Goal: Transaction & Acquisition: Subscribe to service/newsletter

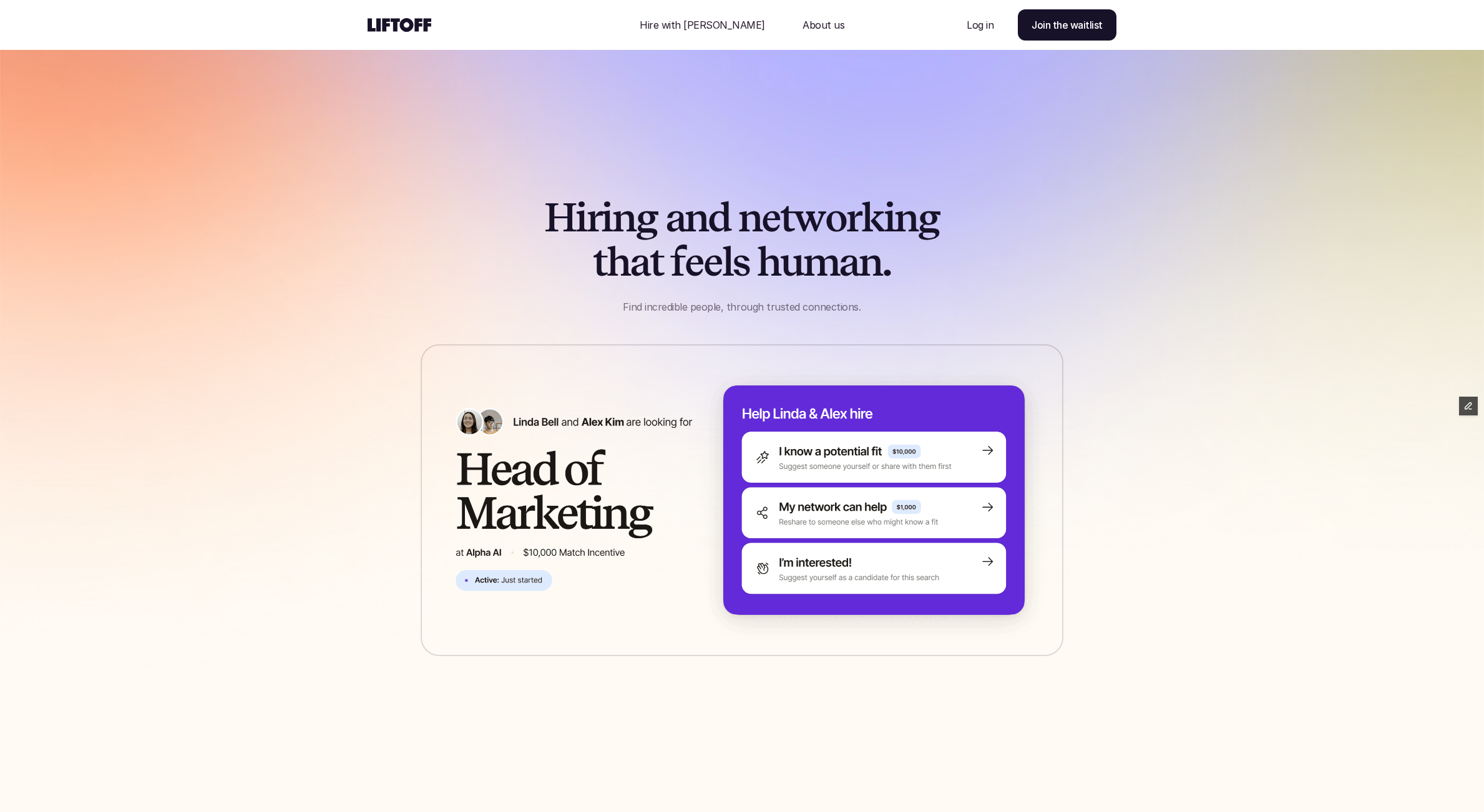
scroll to position [10, 0]
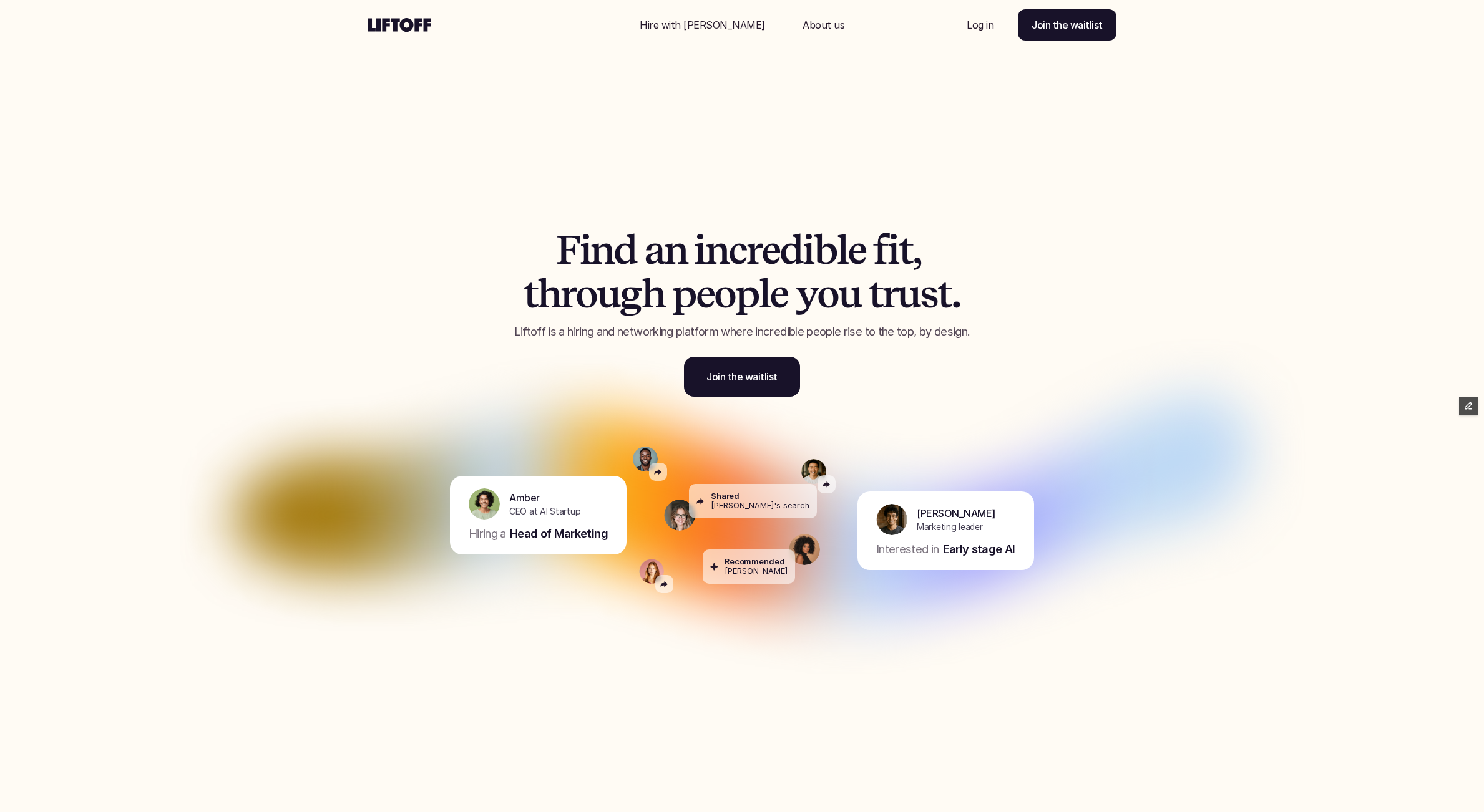
click at [709, 28] on p "Hire with [PERSON_NAME]" at bounding box center [702, 25] width 126 height 15
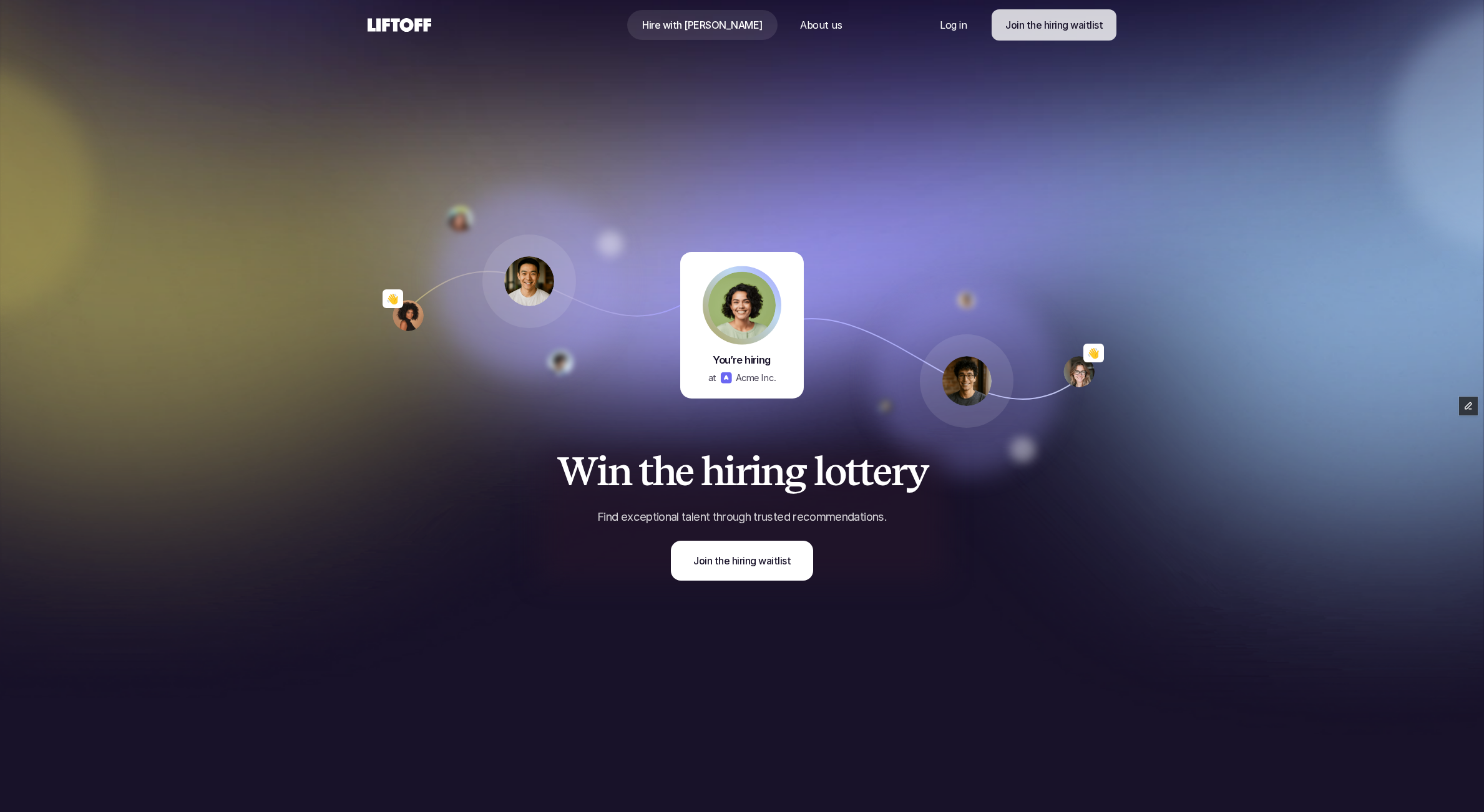
click at [1066, 19] on p "Join the hiring waitlist" at bounding box center [1054, 25] width 98 height 15
